Goal: Find specific fact: Find specific fact

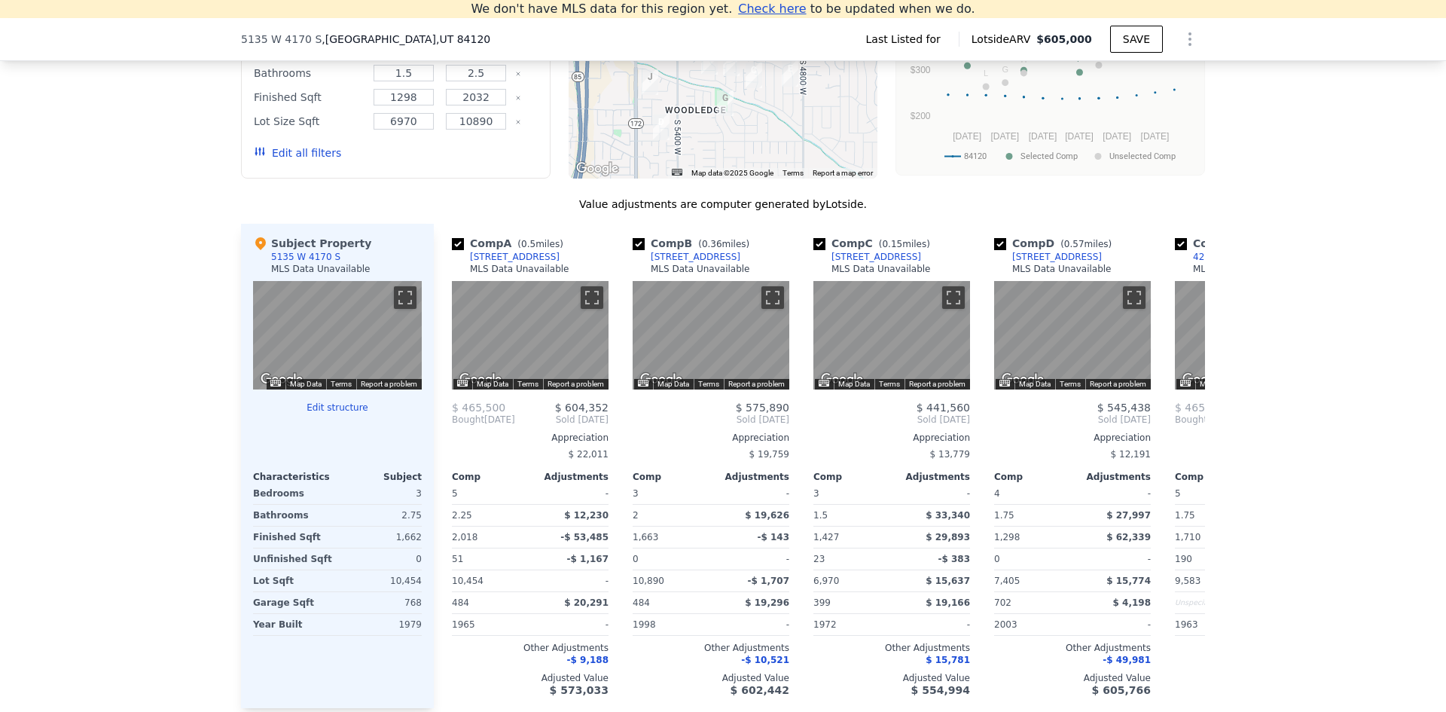
scroll to position [1188, 0]
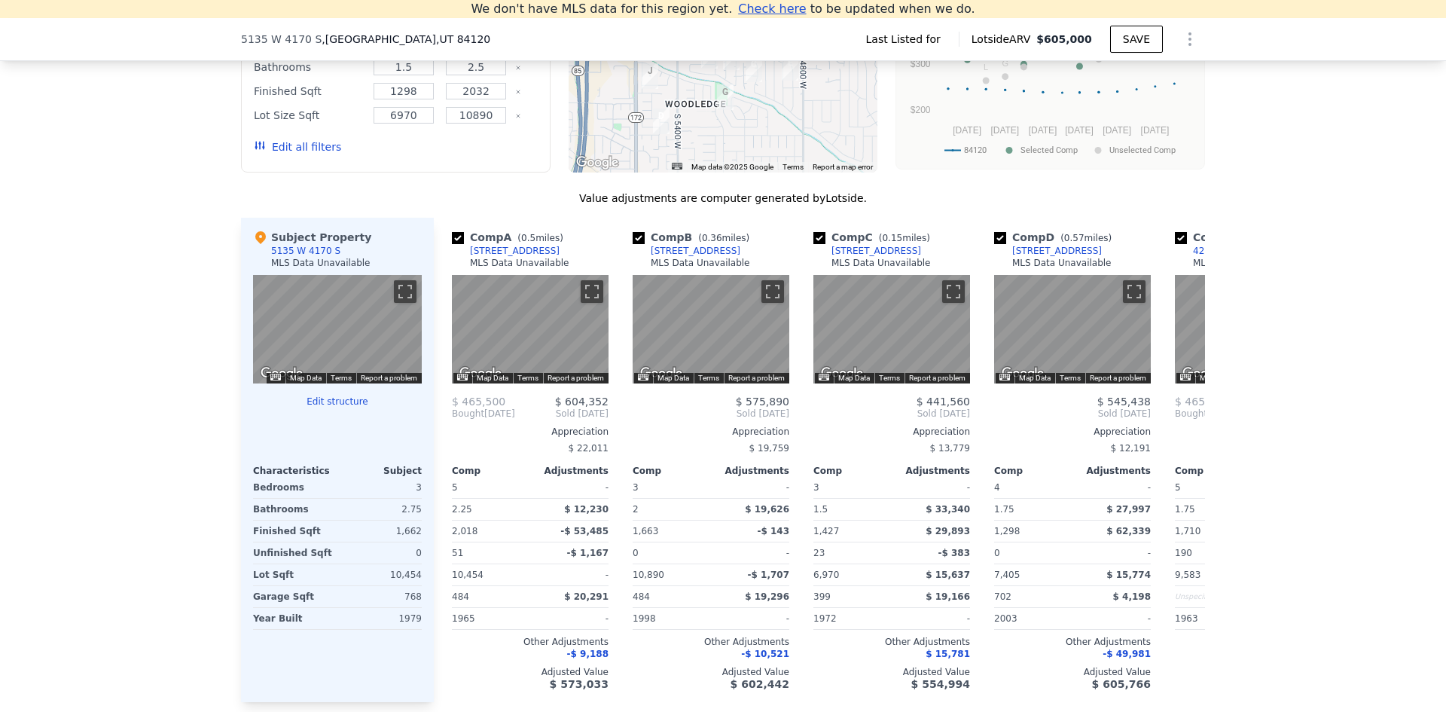
click at [298, 257] on div "5135 W 4170 S" at bounding box center [305, 251] width 69 height 12
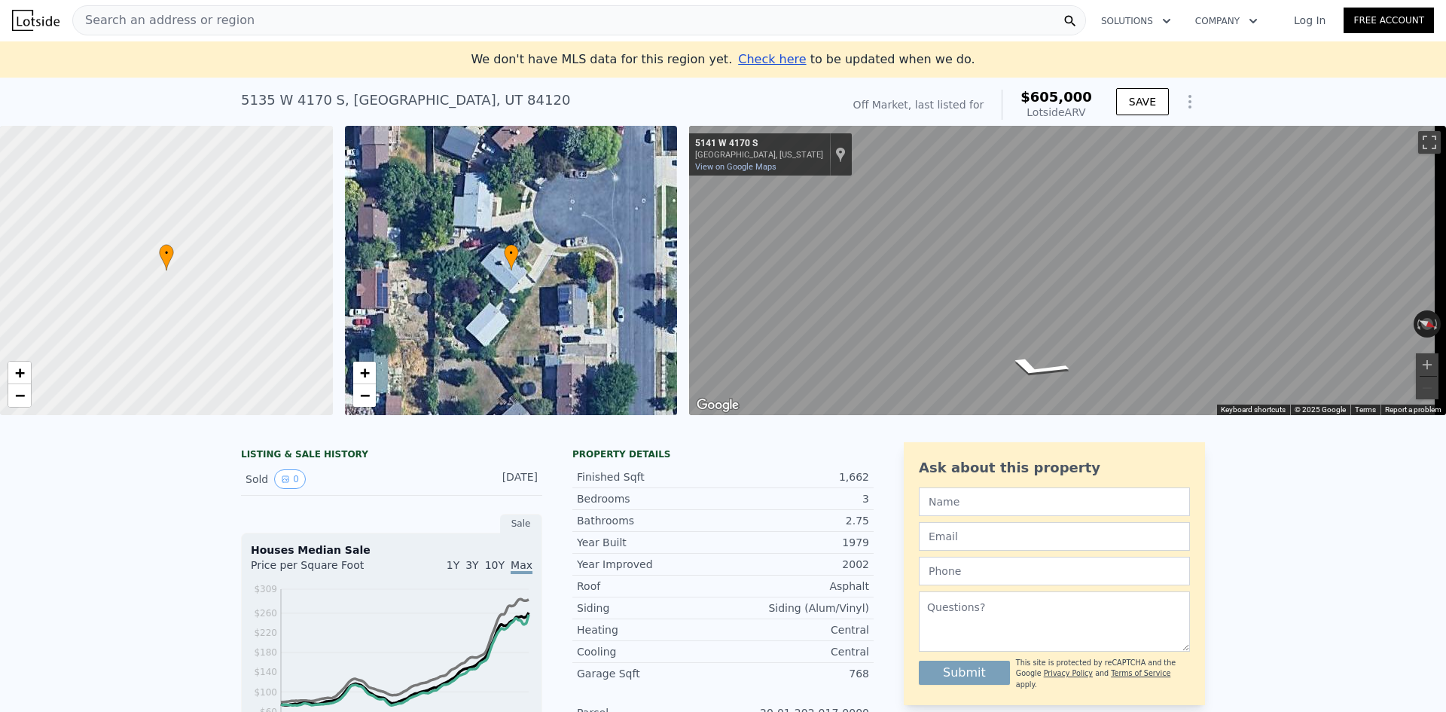
scroll to position [0, 0]
click at [684, 305] on div "← Move left → Move right ↑ Move up ↓ Move down + Zoom in - Zoom out 5141 W 4170…" at bounding box center [1061, 271] width 757 height 289
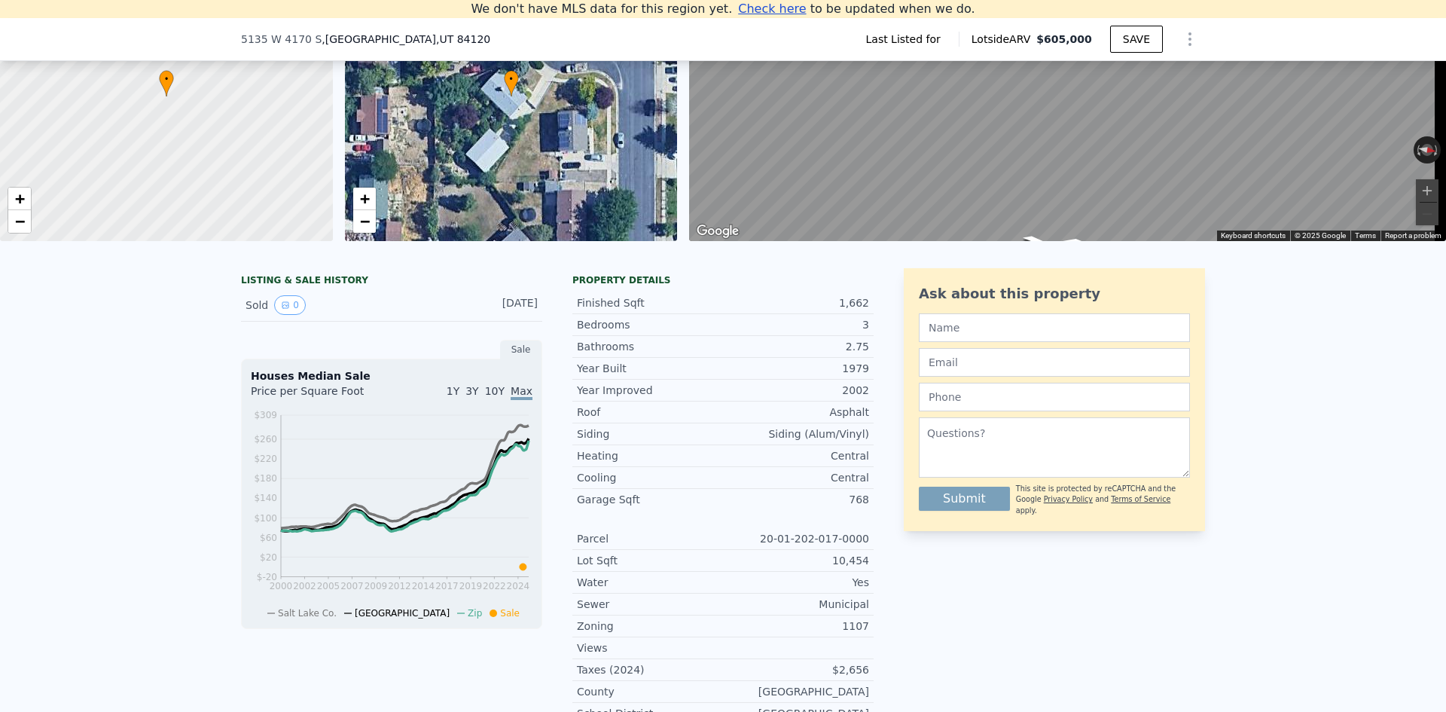
scroll to position [133, 0]
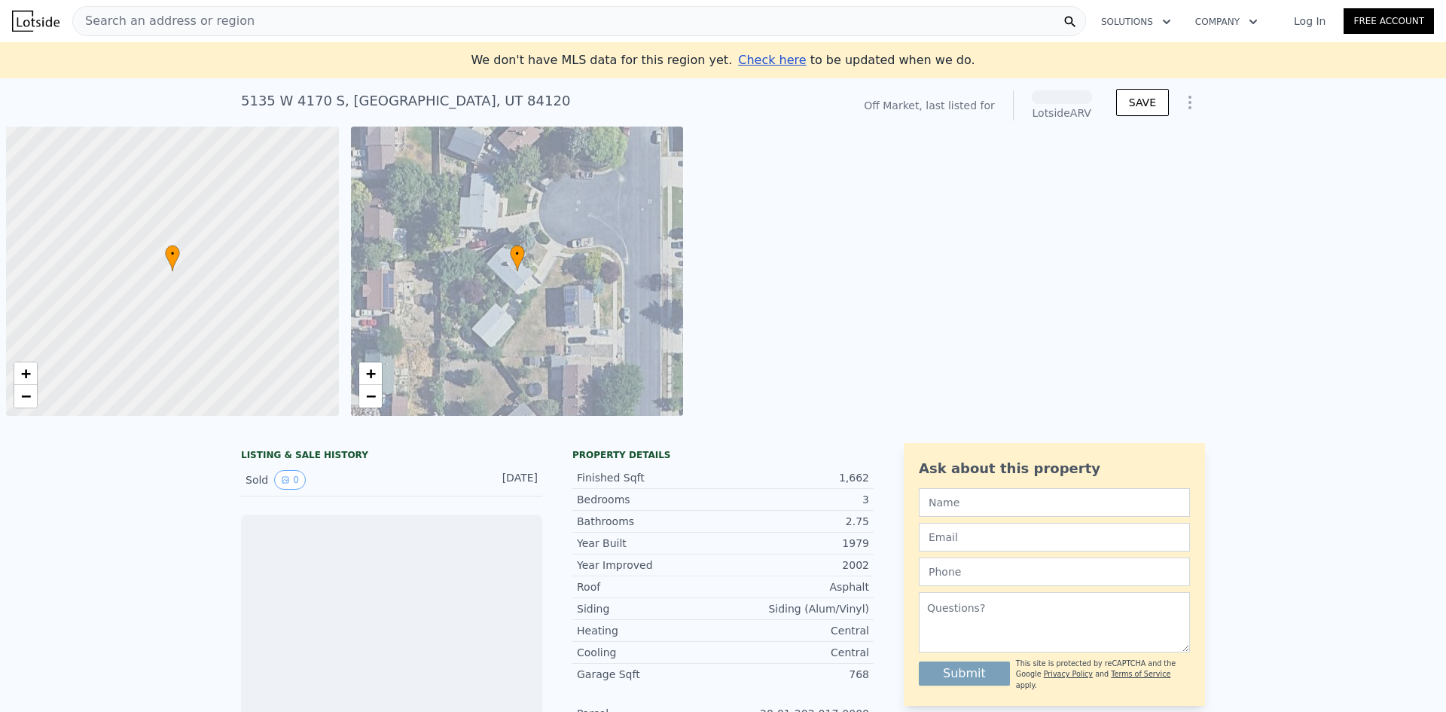
scroll to position [0, 6]
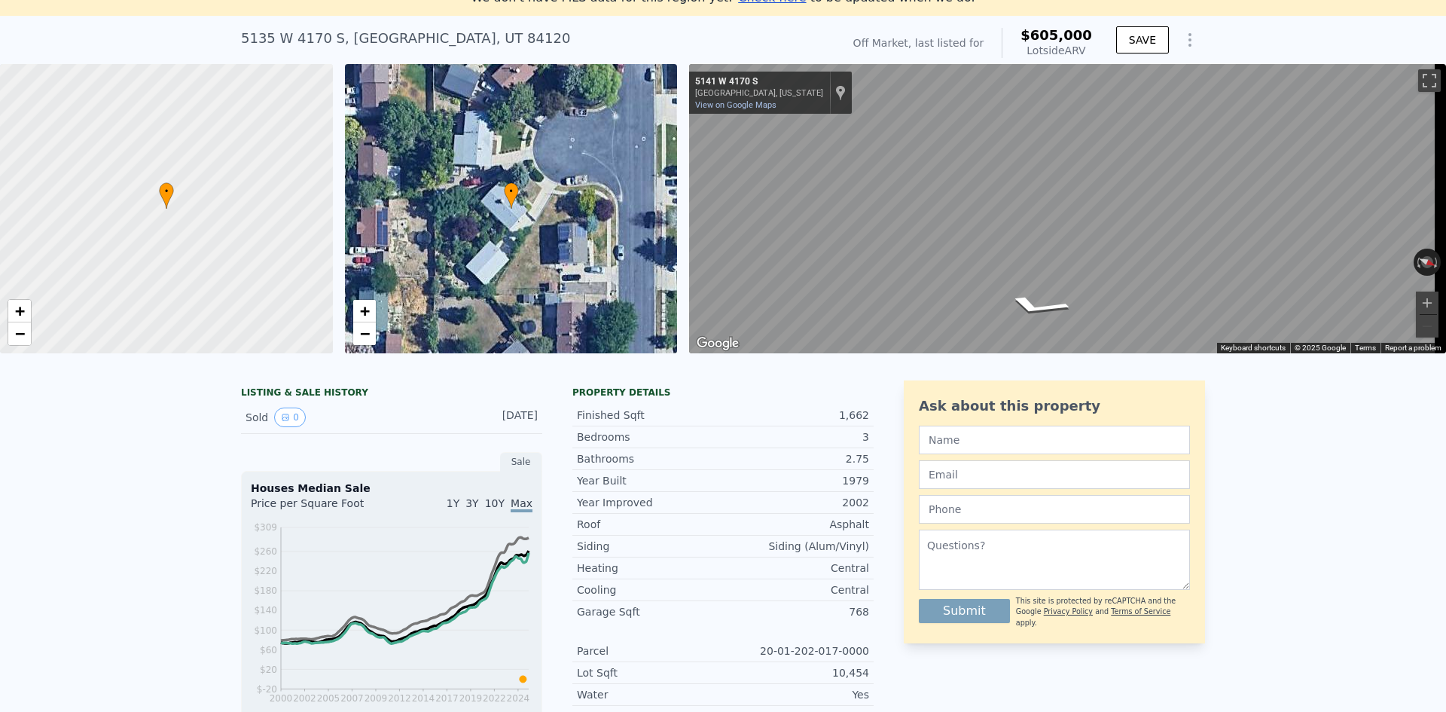
scroll to position [17, 0]
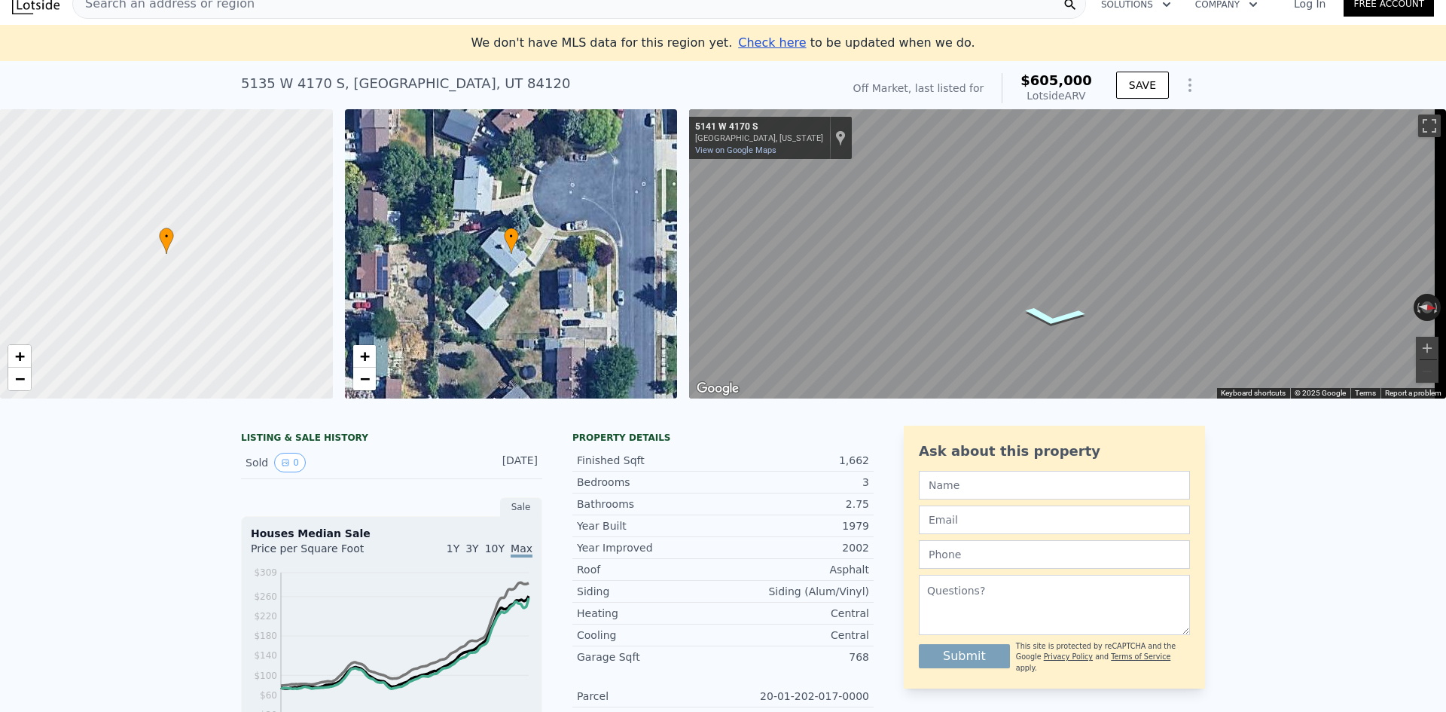
click at [1049, 307] on icon "Go East, W 4170 S" at bounding box center [1053, 316] width 99 height 31
click at [1066, 273] on icon "Go West, W 4170 S" at bounding box center [1070, 273] width 99 height 31
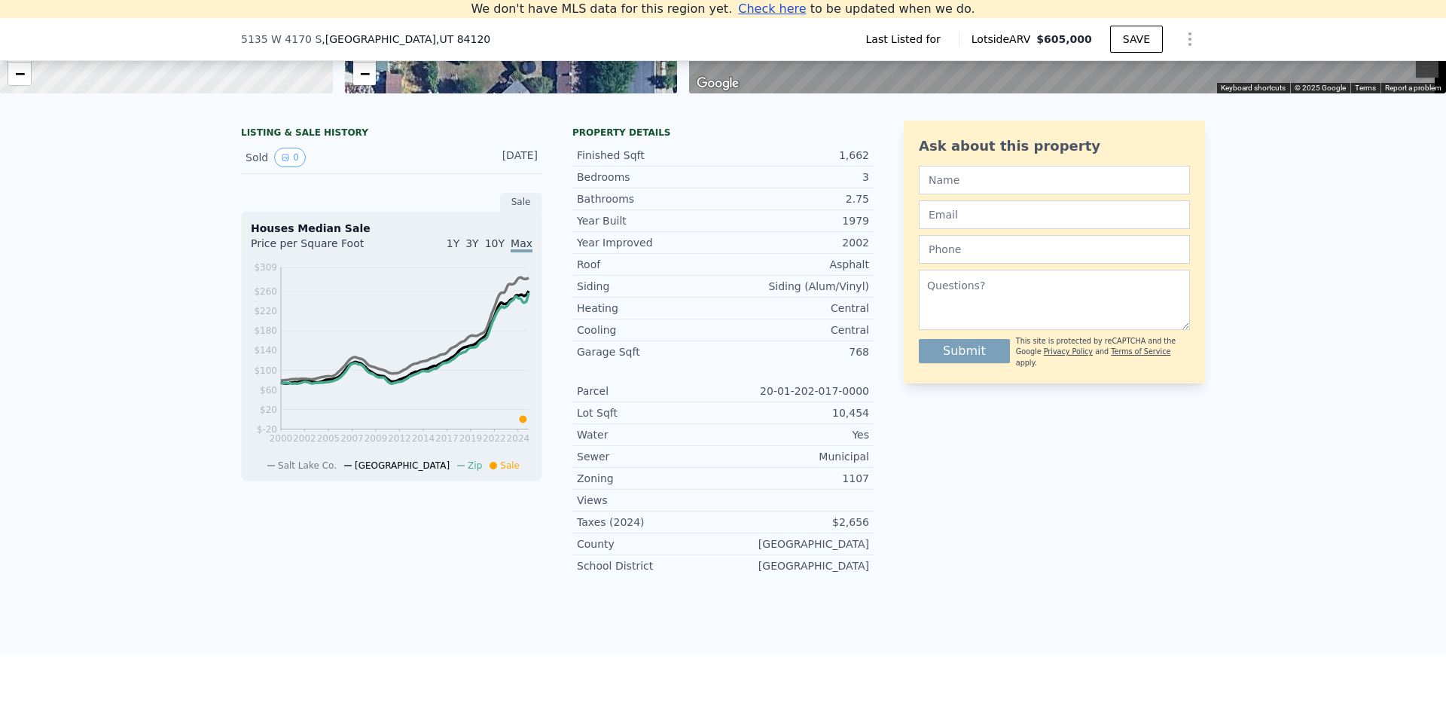
scroll to position [226, 0]
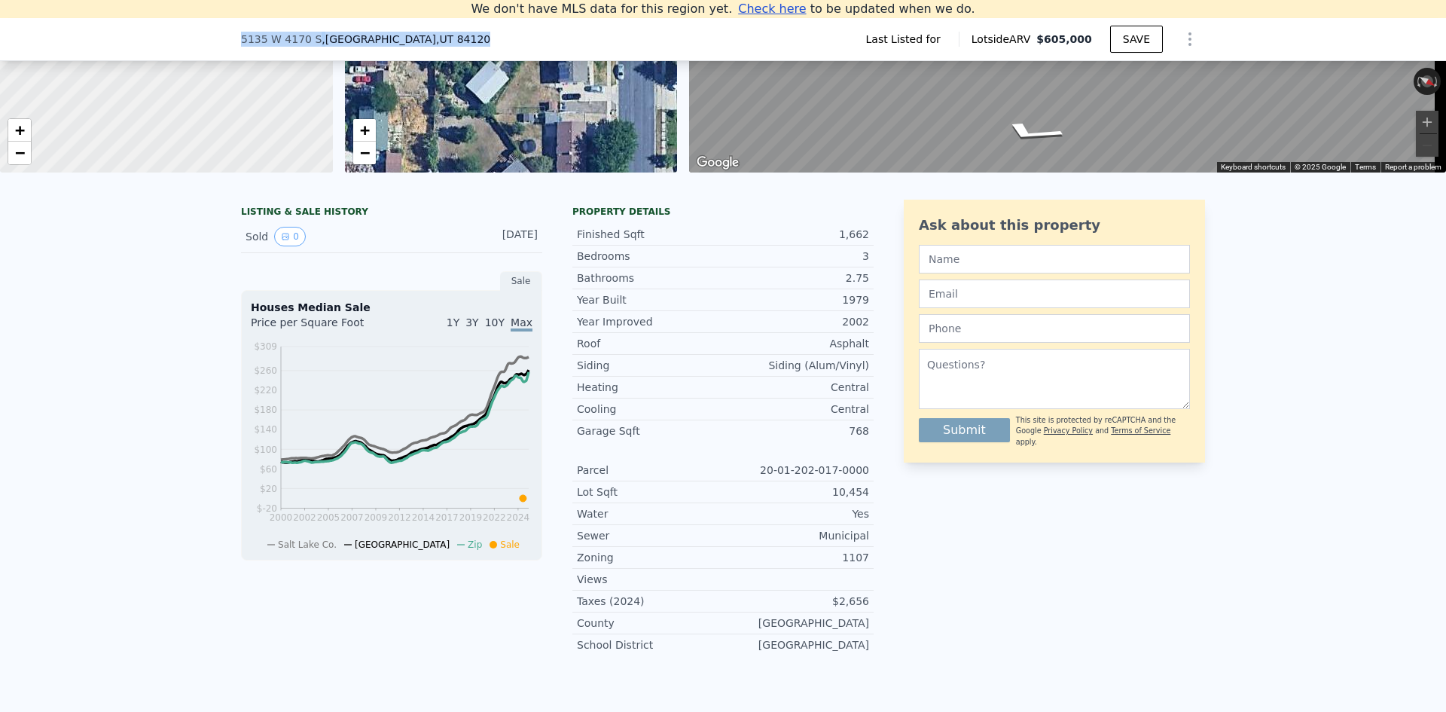
drag, startPoint x: 428, startPoint y: 37, endPoint x: 230, endPoint y: 43, distance: 197.4
click at [230, 43] on div "[STREET_ADDRESS] Last Listed for Lotside ARV $605,000 SAVE" at bounding box center [723, 39] width 1446 height 43
copy div "[STREET_ADDRESS]"
